Goal: Transaction & Acquisition: Purchase product/service

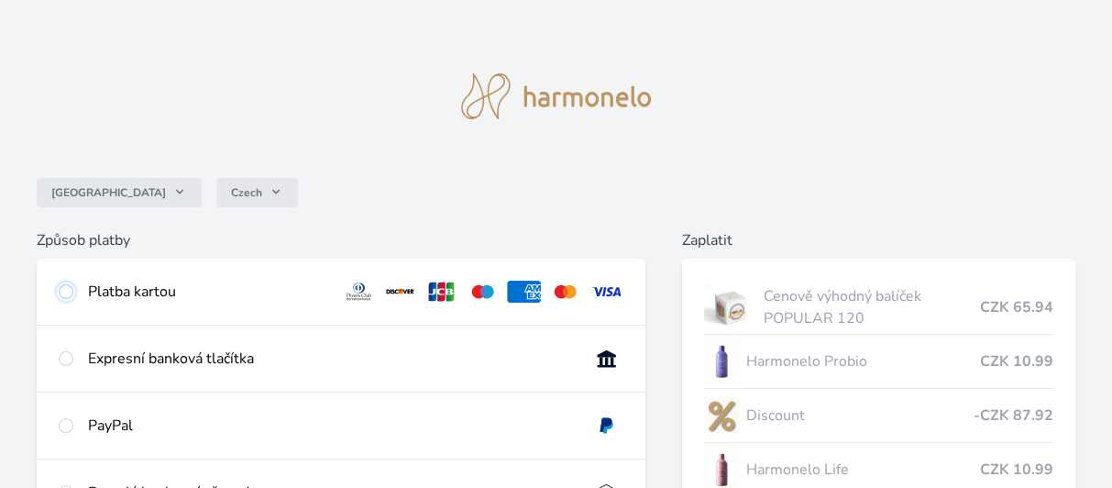
click at [67, 291] on input "radio" at bounding box center [66, 291] width 15 height 15
radio input "true"
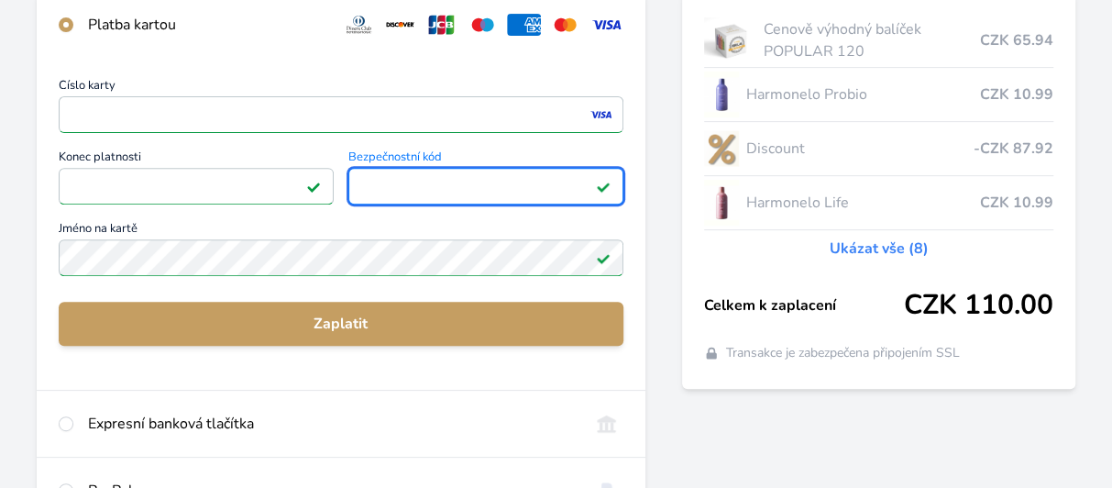
scroll to position [275, 0]
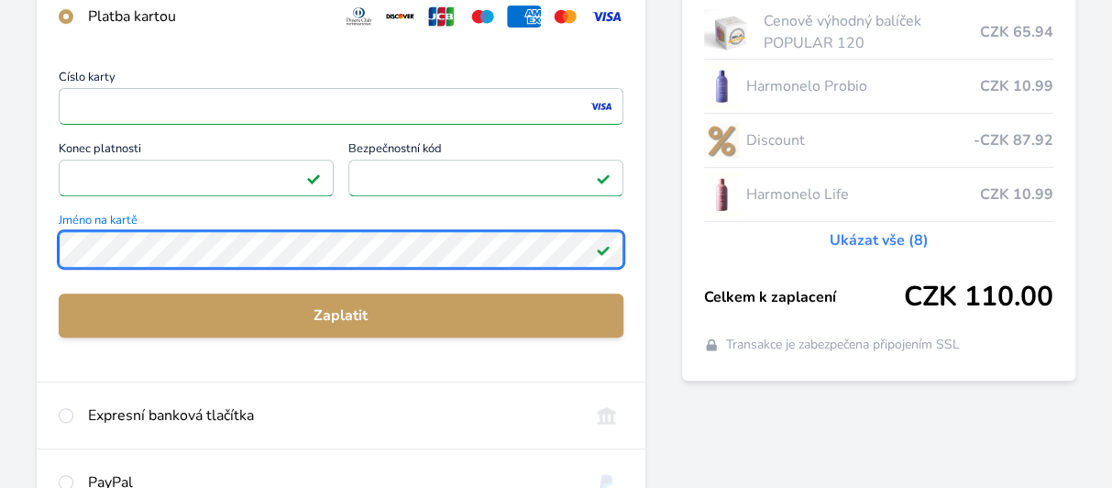
click at [0, 267] on html "Česko Czech Způsob platby Platba kartou Číslo karty <p>Your browser does not su…" at bounding box center [556, 223] width 1112 height 997
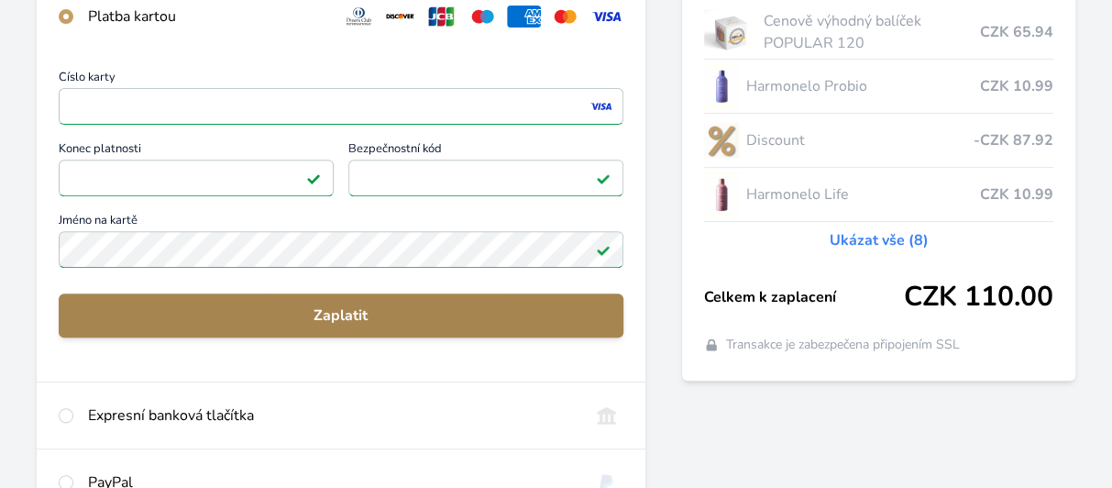
click at [343, 300] on button "Zaplatit" at bounding box center [341, 315] width 565 height 44
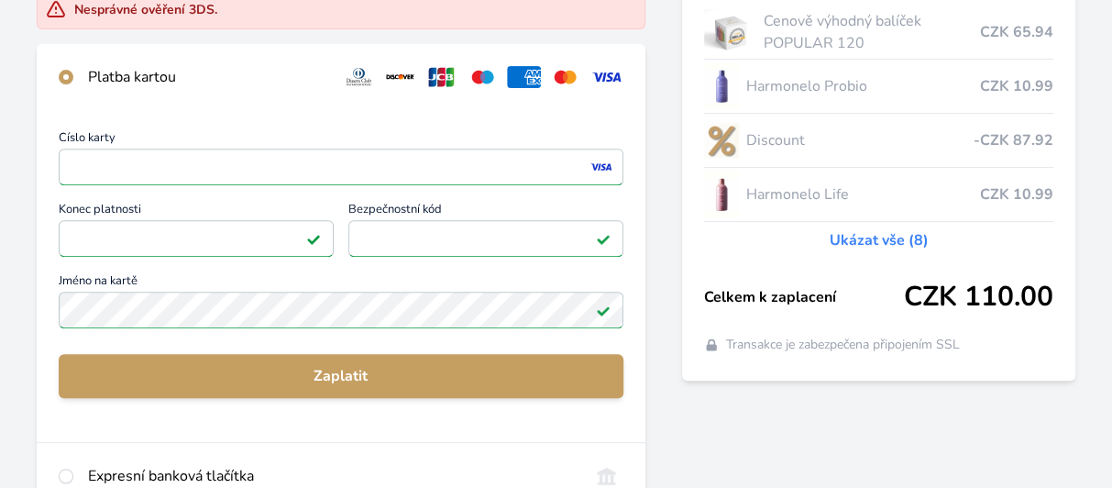
scroll to position [335, 0]
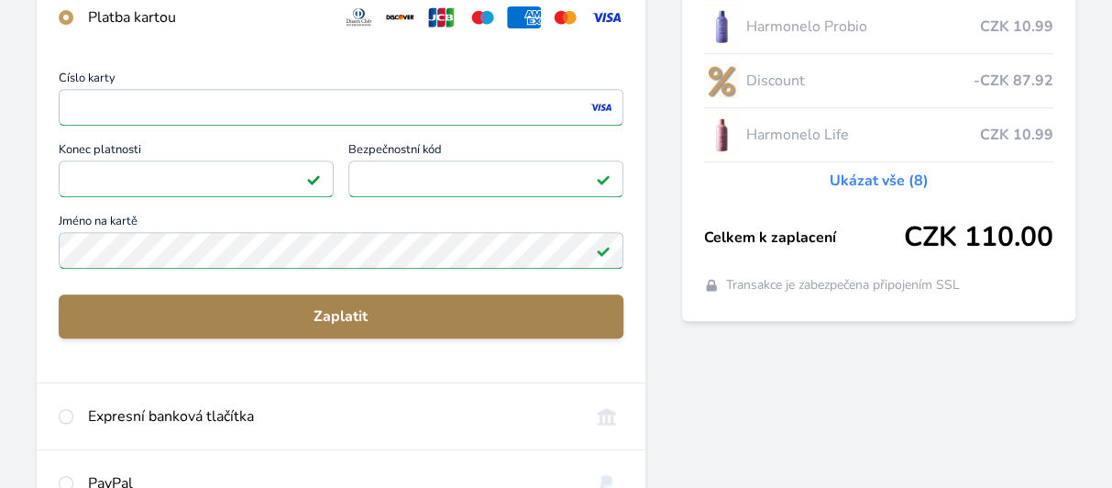
click at [340, 310] on span "Zaplatit" at bounding box center [340, 316] width 535 height 22
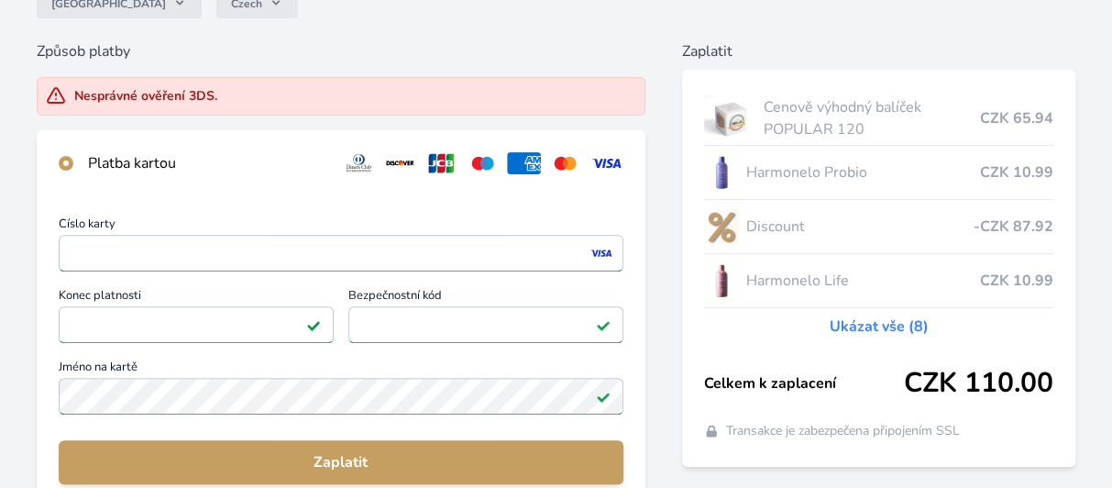
scroll to position [18, 0]
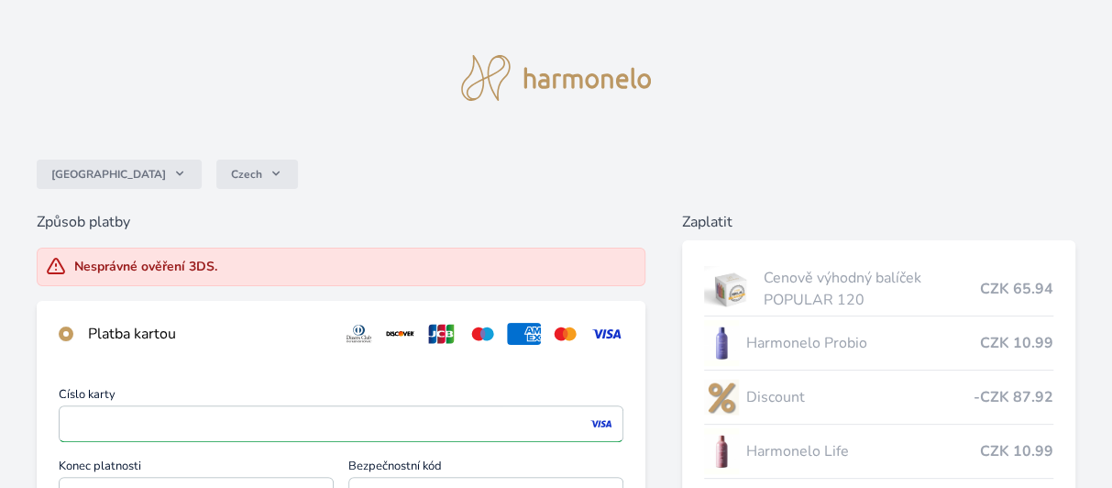
click at [233, 263] on div "Nesprávné ověření 3DS." at bounding box center [341, 266] width 609 height 38
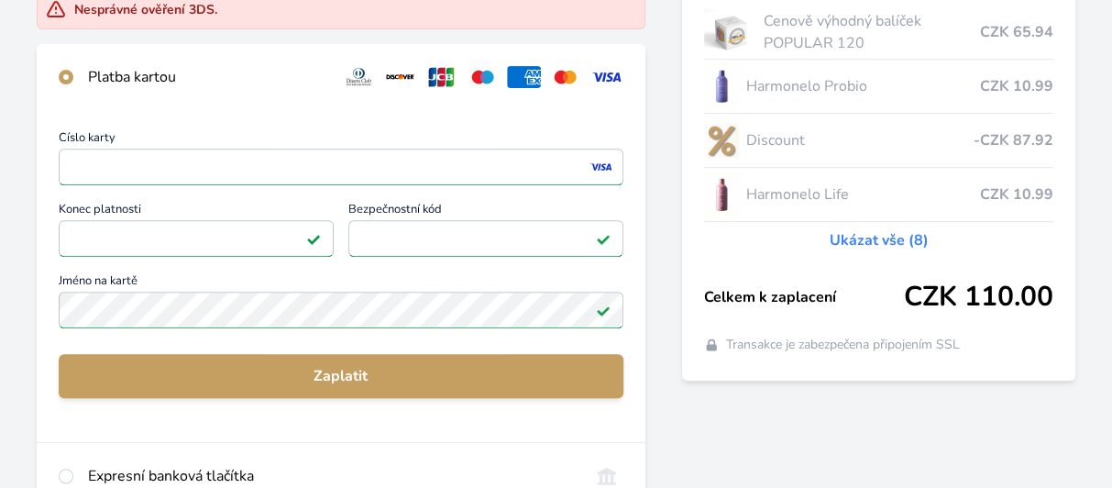
scroll to position [293, 0]
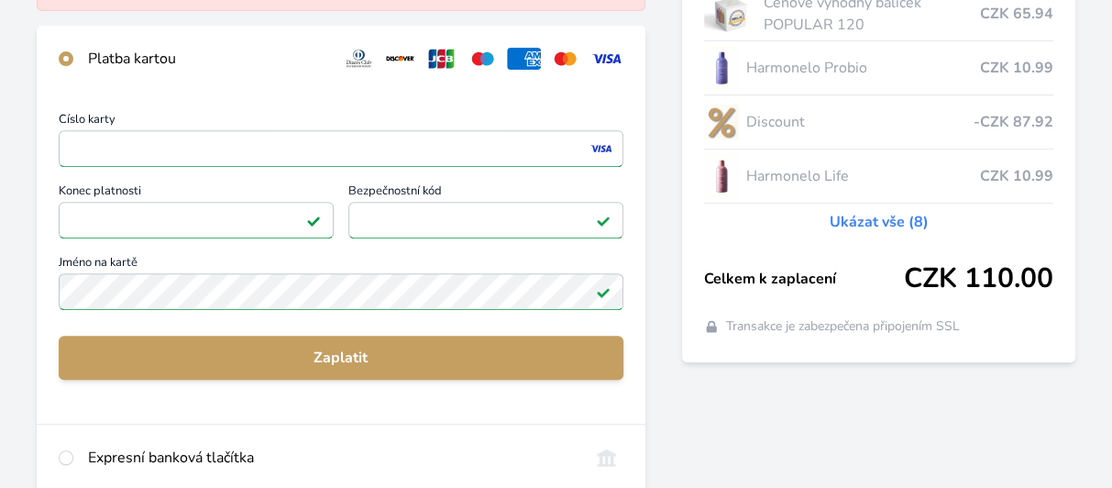
click at [410, 212] on div "Číslo karty <p>Your browser does not support iframes.</p> Konec platnosti <p>Yo…" at bounding box center [341, 214] width 565 height 200
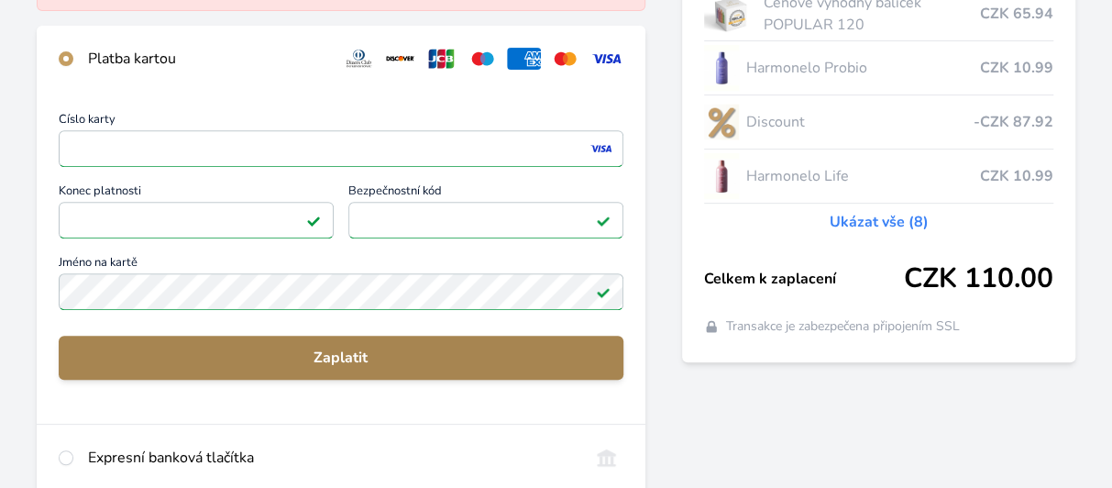
click at [356, 357] on span "Zaplatit" at bounding box center [340, 357] width 535 height 22
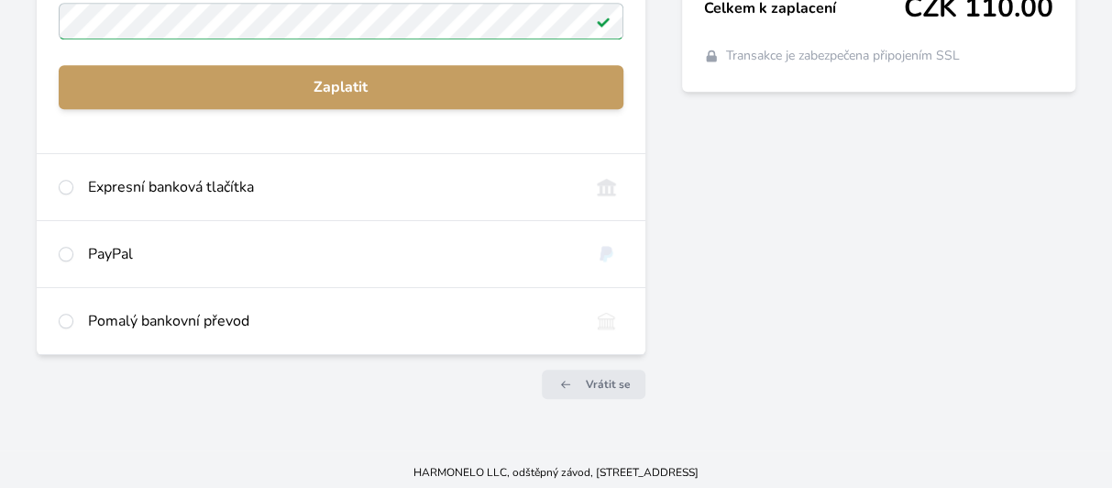
scroll to position [568, 0]
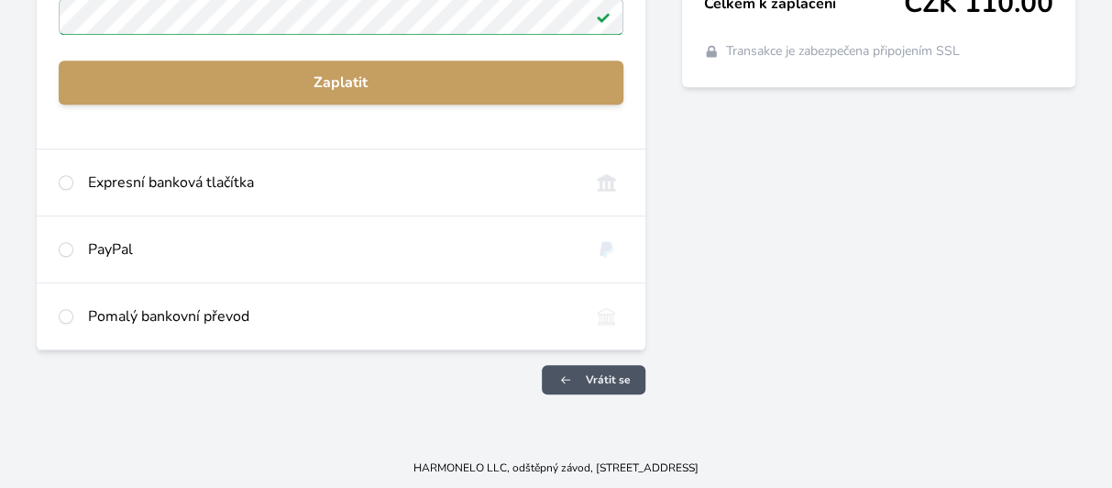
click at [590, 380] on span "Vrátit se" at bounding box center [608, 379] width 45 height 15
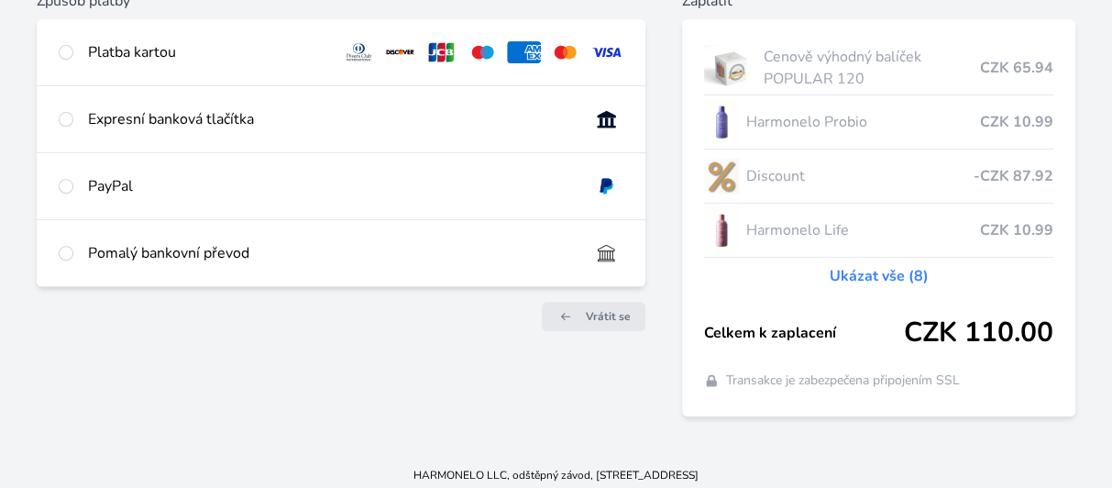
scroll to position [247, 0]
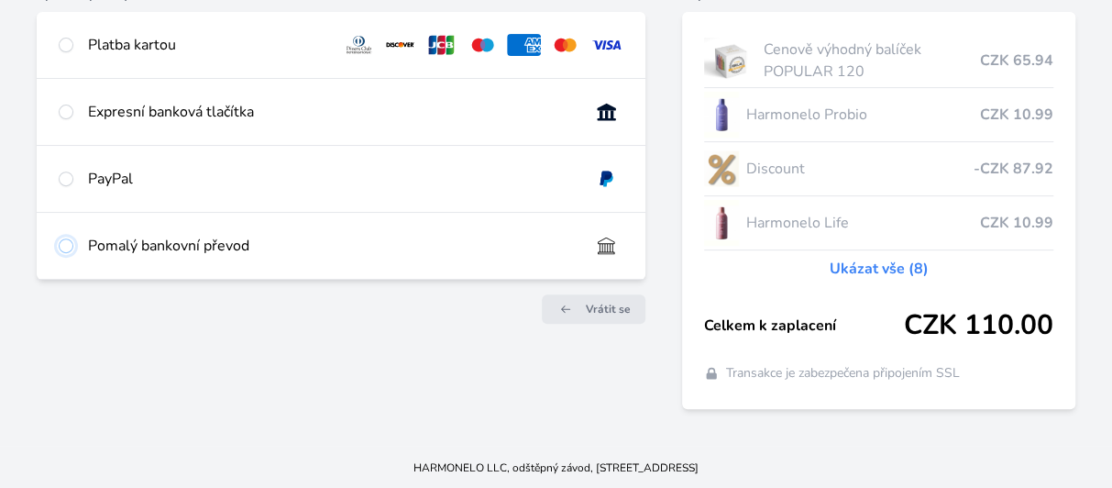
click at [64, 246] on input "radio" at bounding box center [66, 245] width 15 height 15
radio input "true"
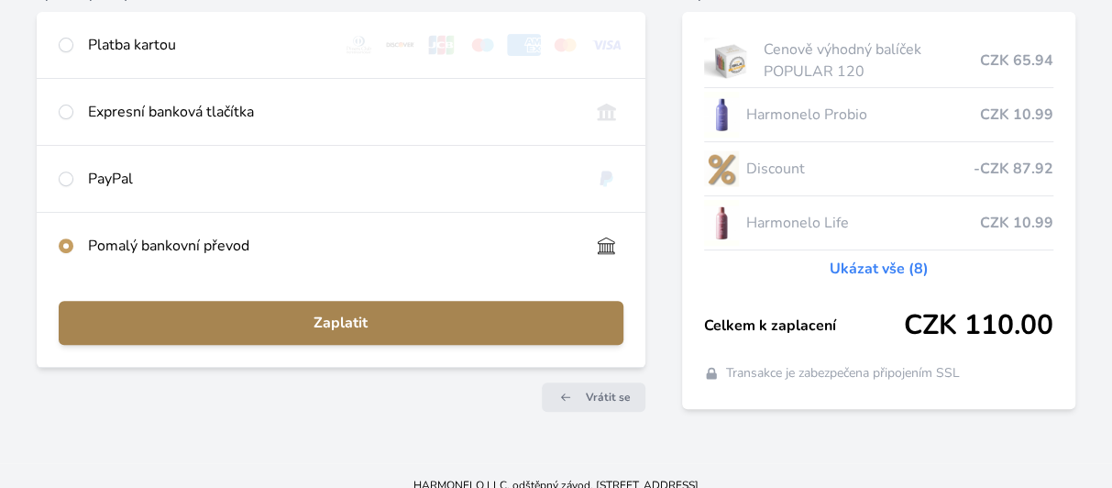
click at [404, 318] on span "Zaplatit" at bounding box center [340, 323] width 535 height 22
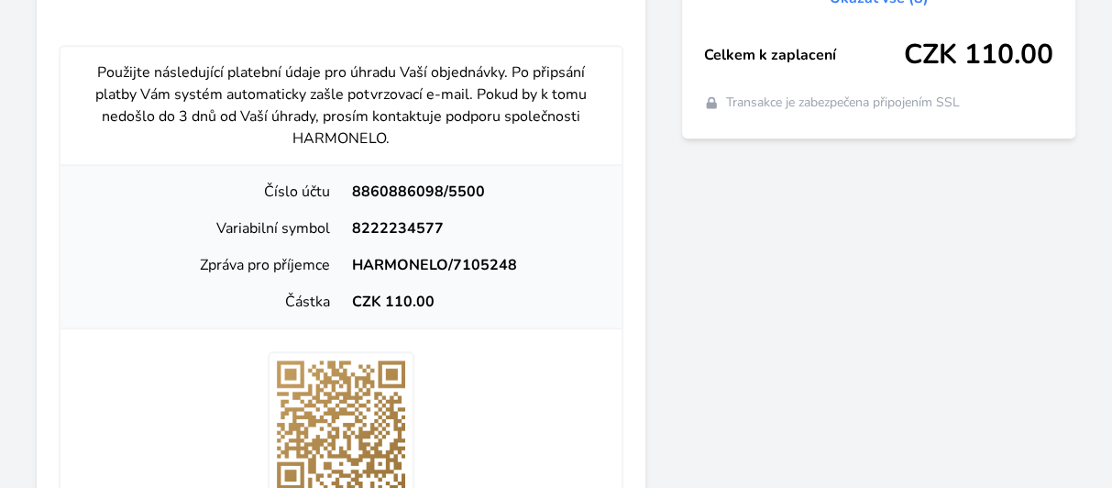
scroll to position [522, 0]
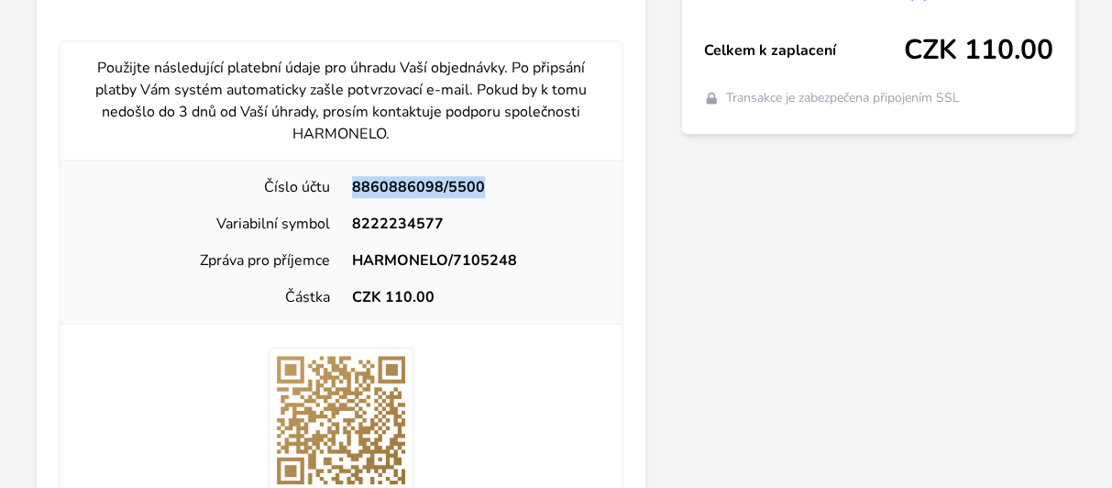
drag, startPoint x: 350, startPoint y: 179, endPoint x: 527, endPoint y: 195, distance: 177.7
click at [527, 195] on div "8860886098/5500" at bounding box center [474, 187] width 266 height 22
copy div "8860886098/5500"
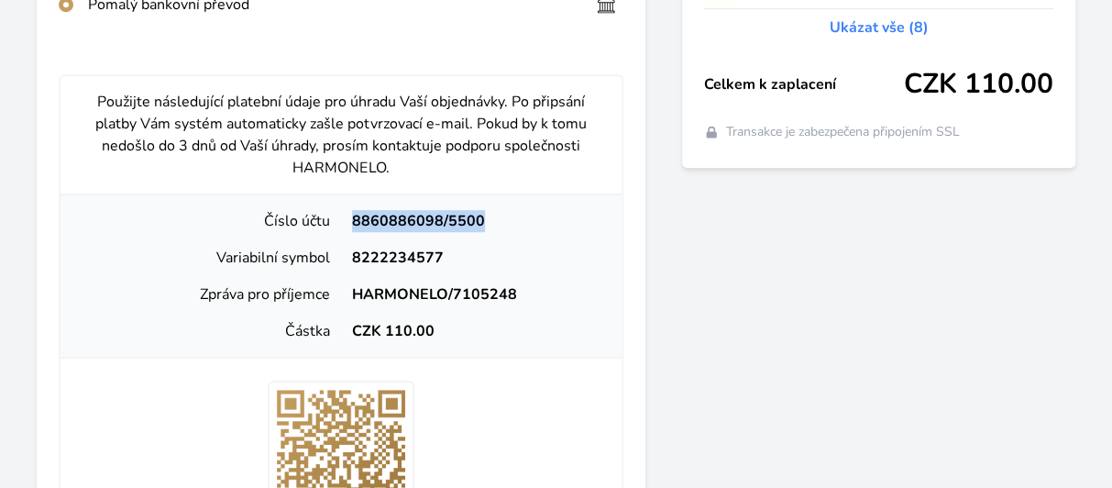
scroll to position [430, 0]
